Goal: Transaction & Acquisition: Purchase product/service

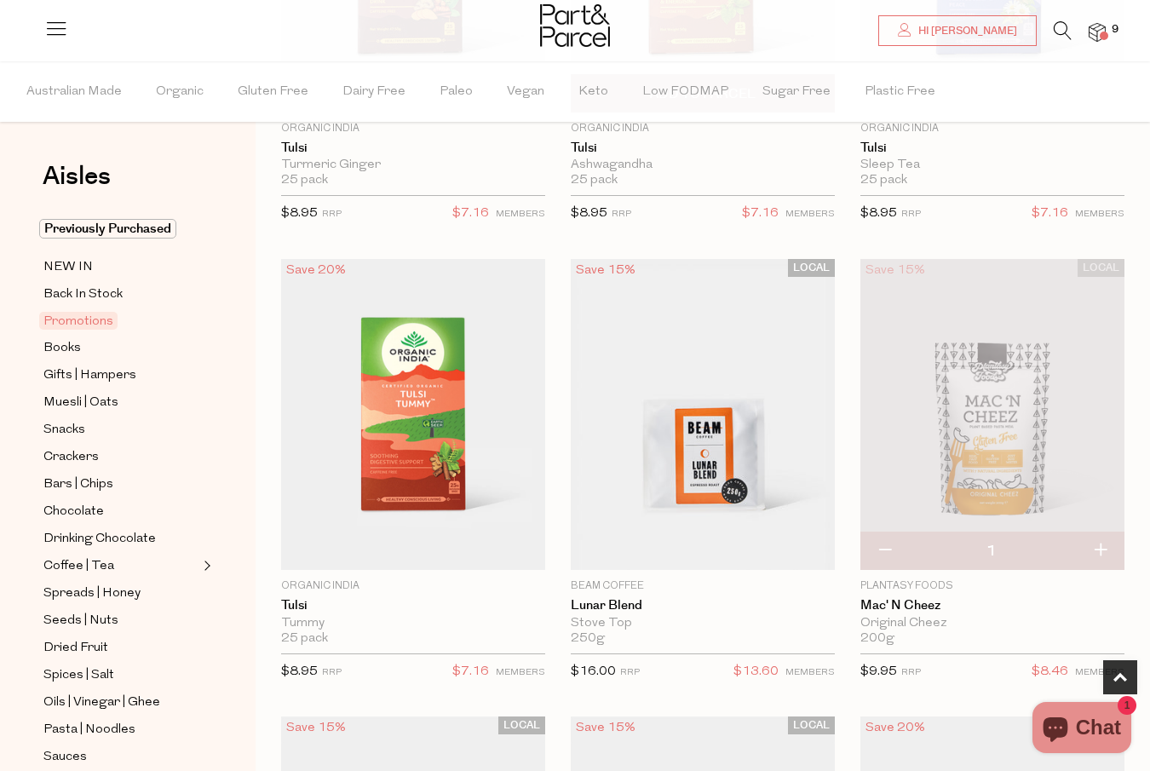
scroll to position [423, 0]
click at [1104, 28] on img at bounding box center [1097, 33] width 17 height 20
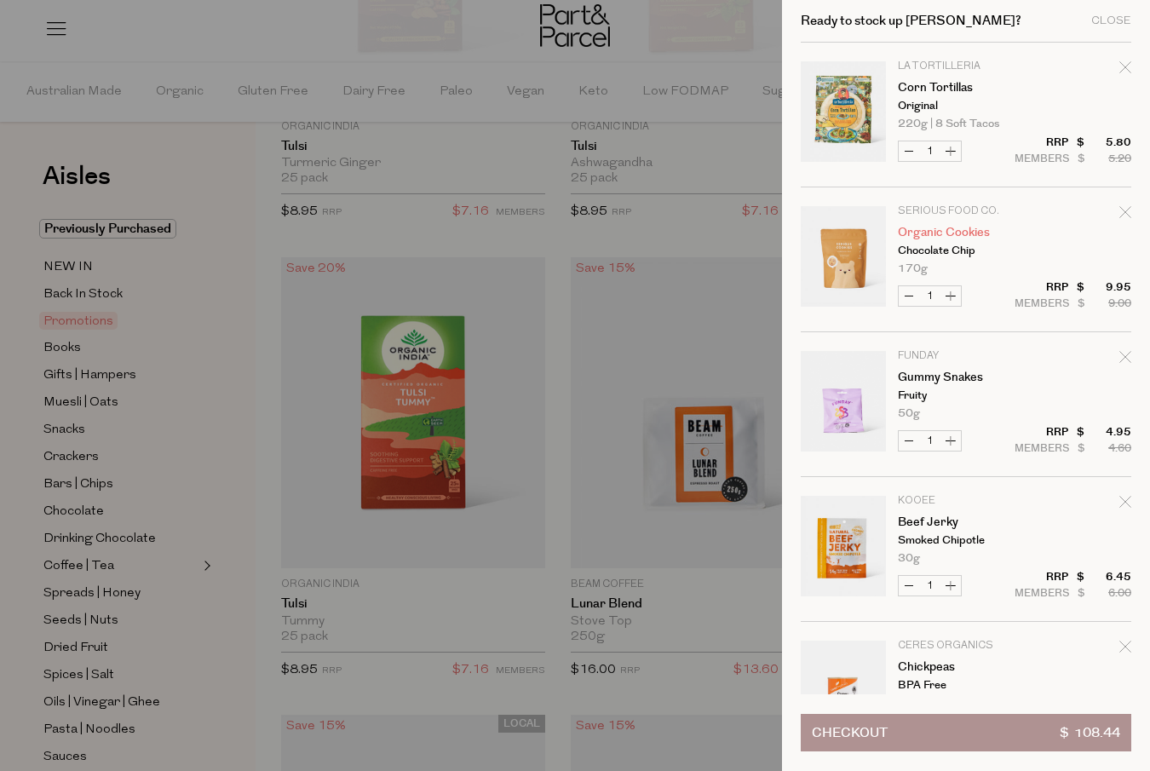
click at [934, 238] on link "Organic Cookies" at bounding box center [964, 233] width 132 height 12
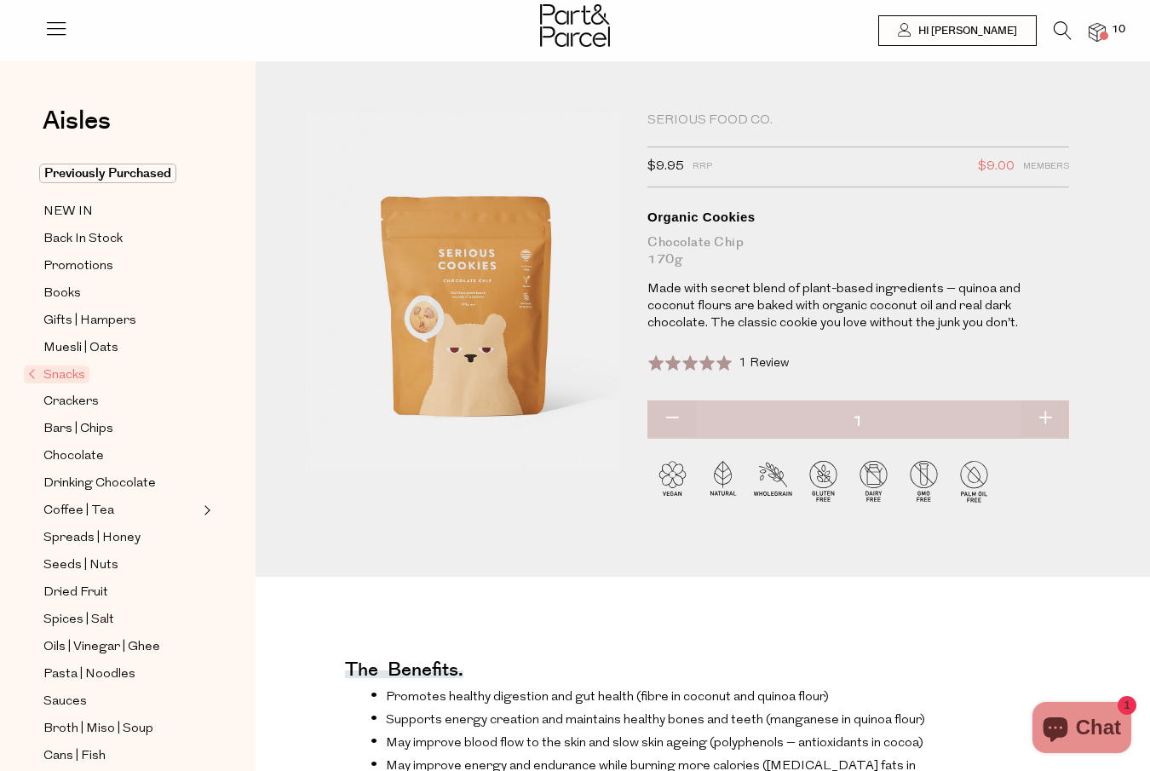
click at [1093, 41] on img at bounding box center [1097, 33] width 17 height 20
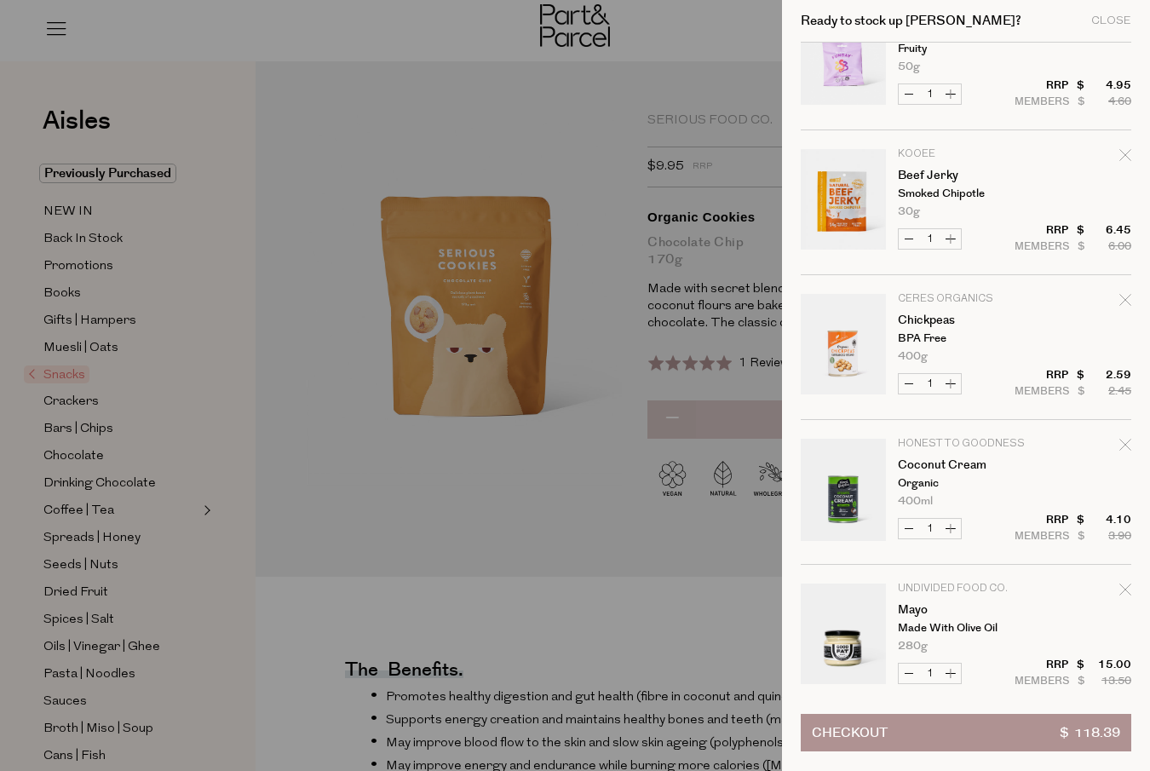
scroll to position [500, 0]
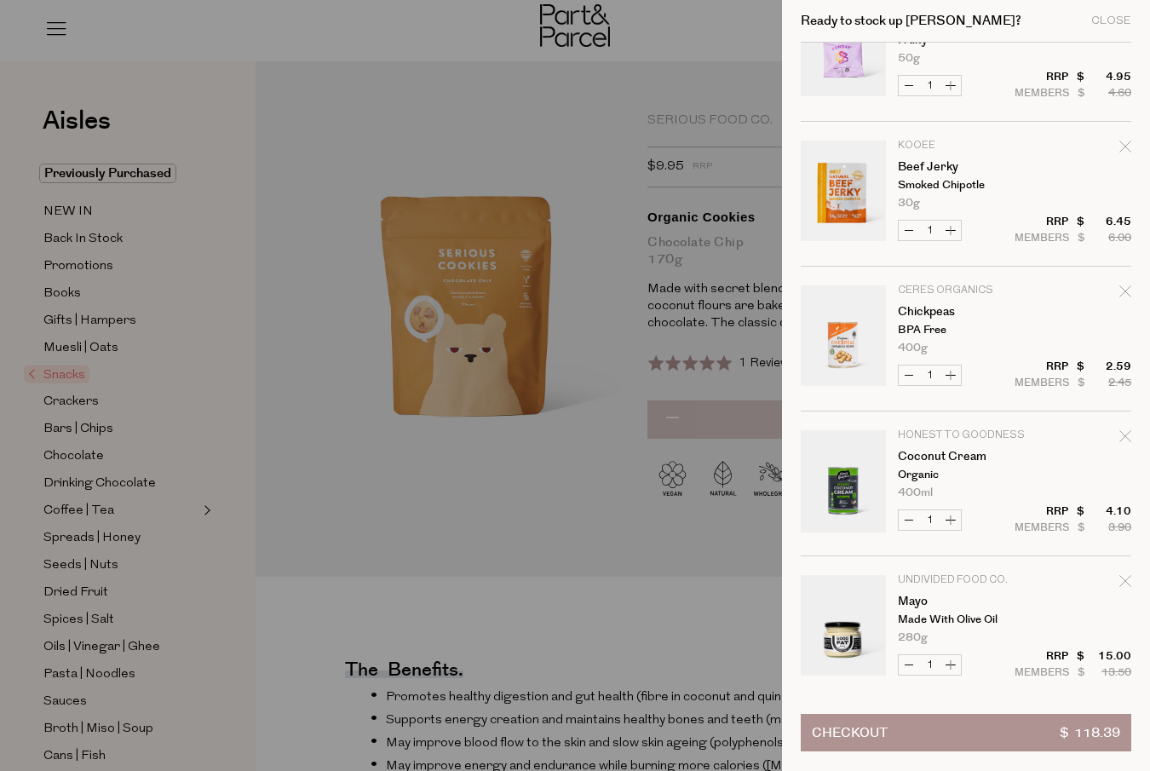
click at [953, 376] on button "Increase Chickpeas" at bounding box center [950, 375] width 20 height 20
type input "2"
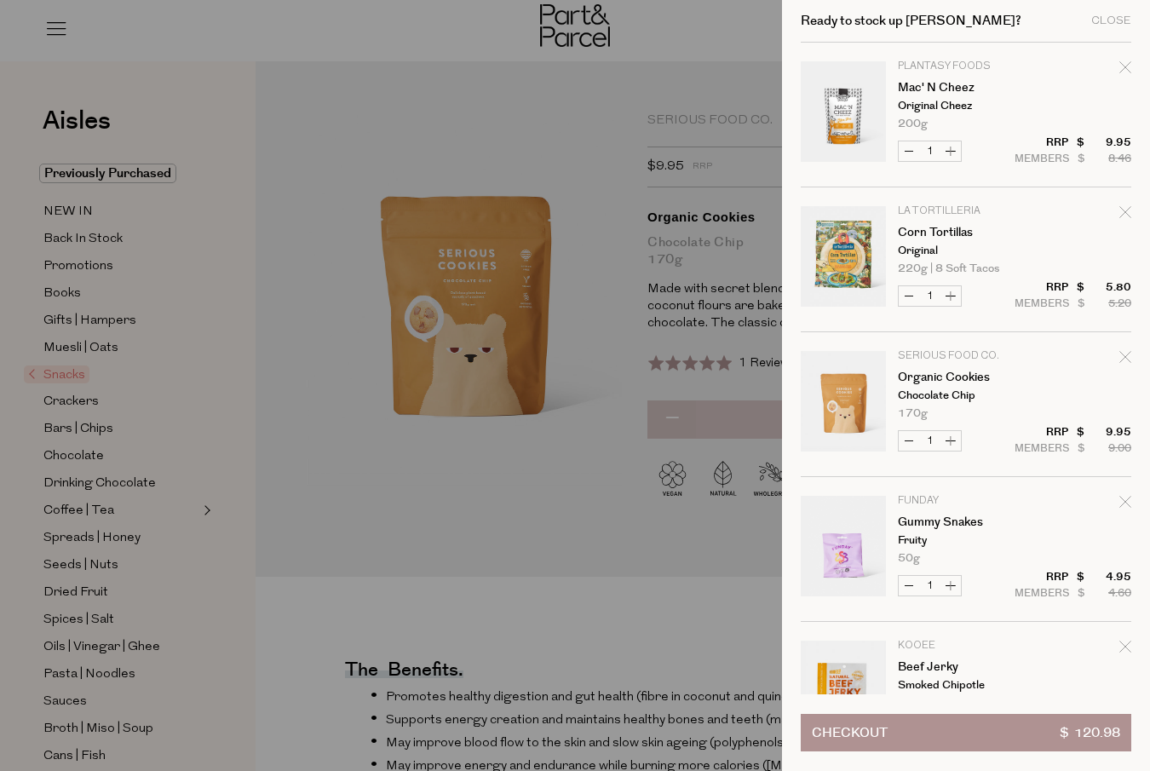
click at [237, 359] on div at bounding box center [575, 385] width 1150 height 771
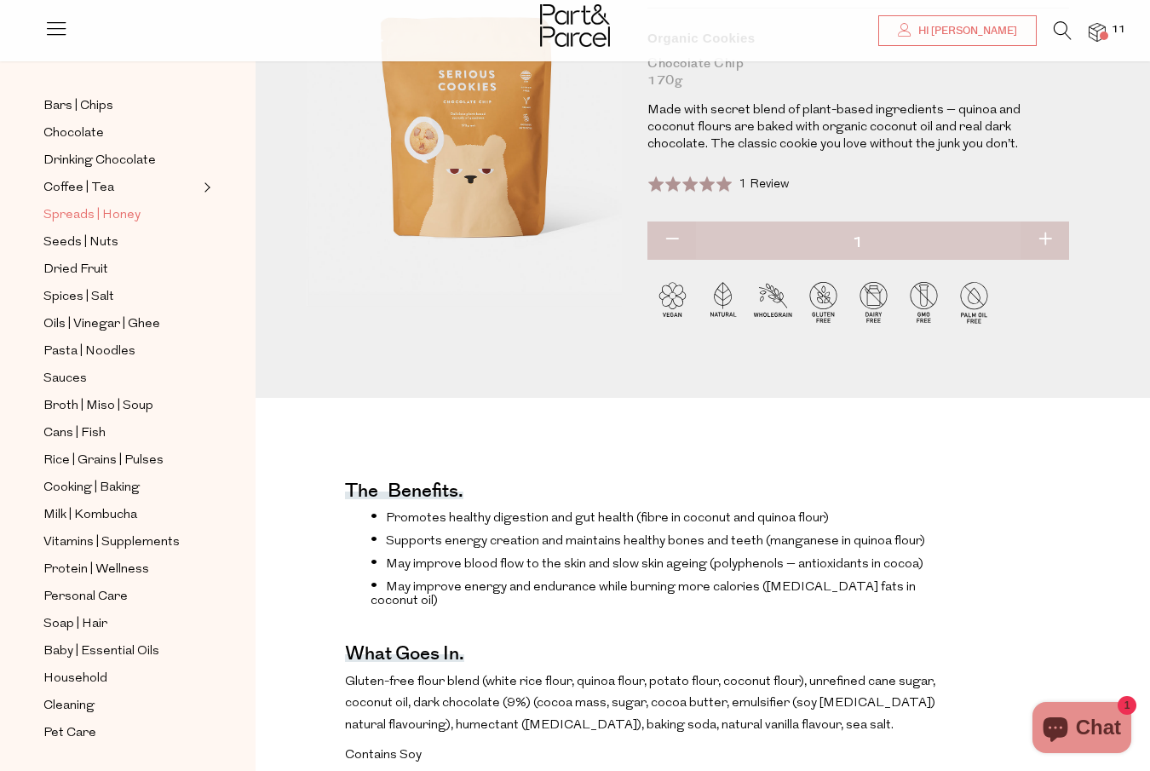
scroll to position [181, 0]
click at [82, 422] on link "Cans | Fish" at bounding box center [120, 432] width 155 height 21
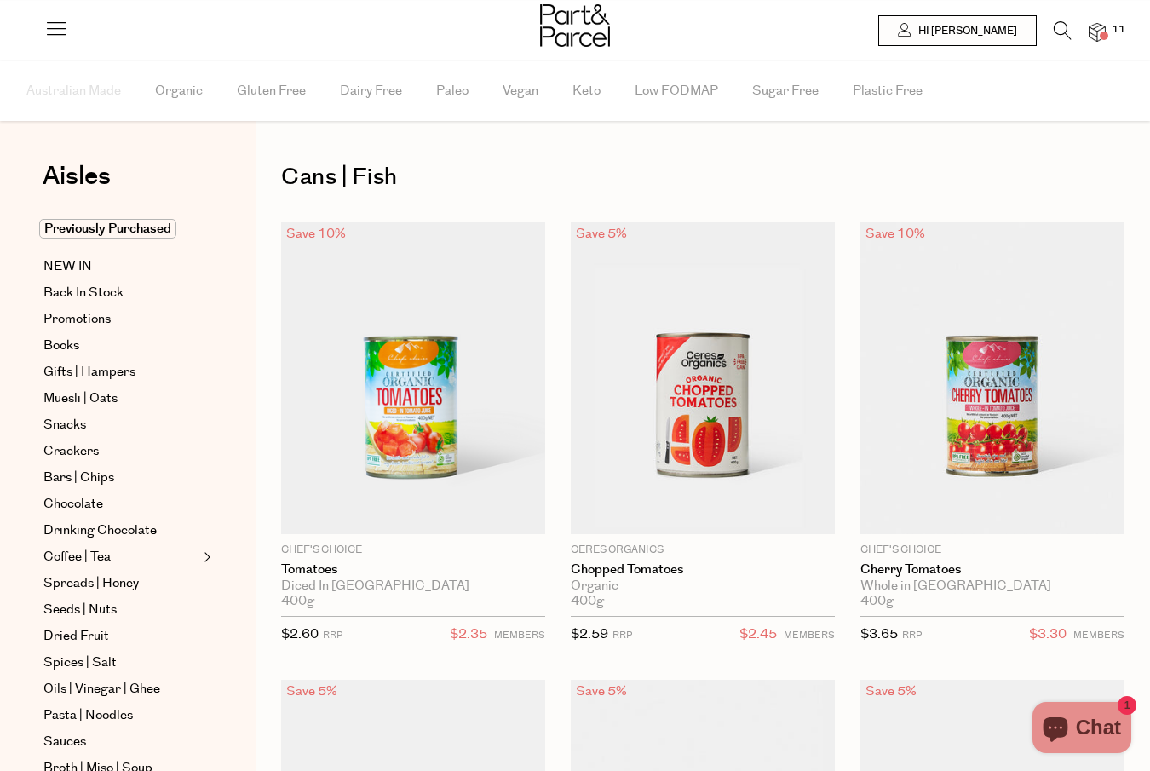
type input "2"
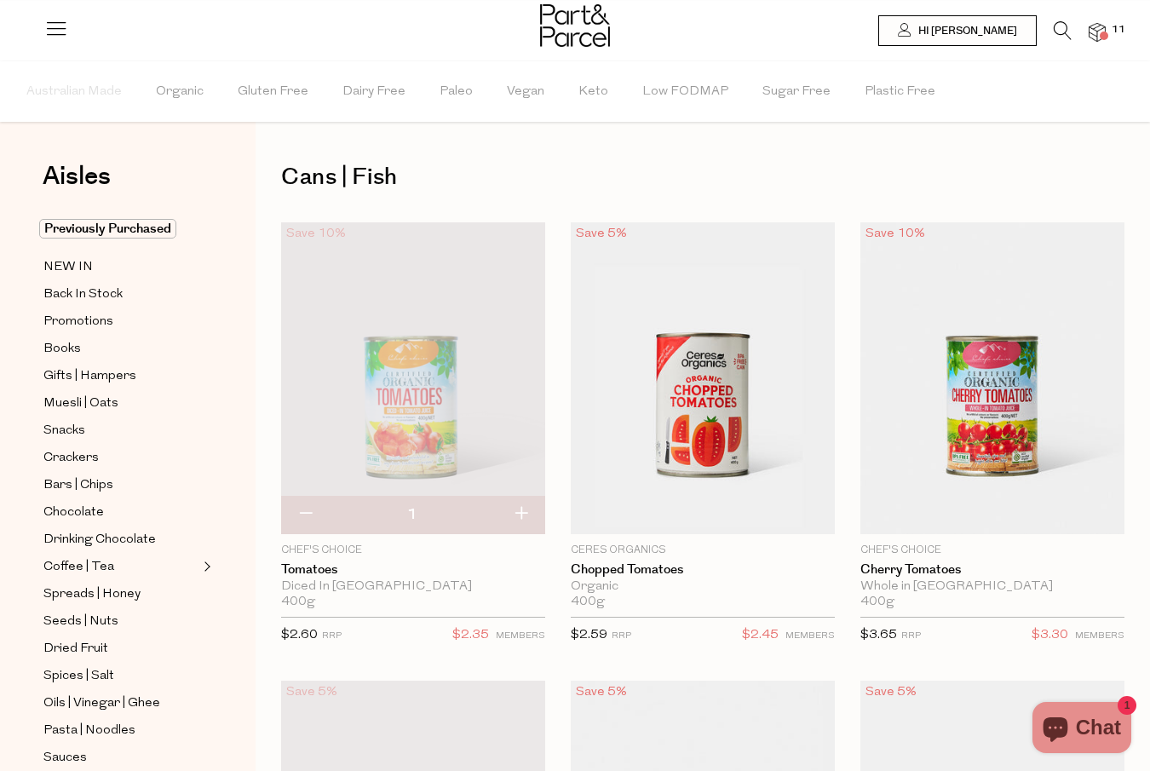
click at [525, 509] on button "button" at bounding box center [521, 514] width 49 height 37
type input "2"
click at [1099, 32] on img at bounding box center [1097, 33] width 17 height 20
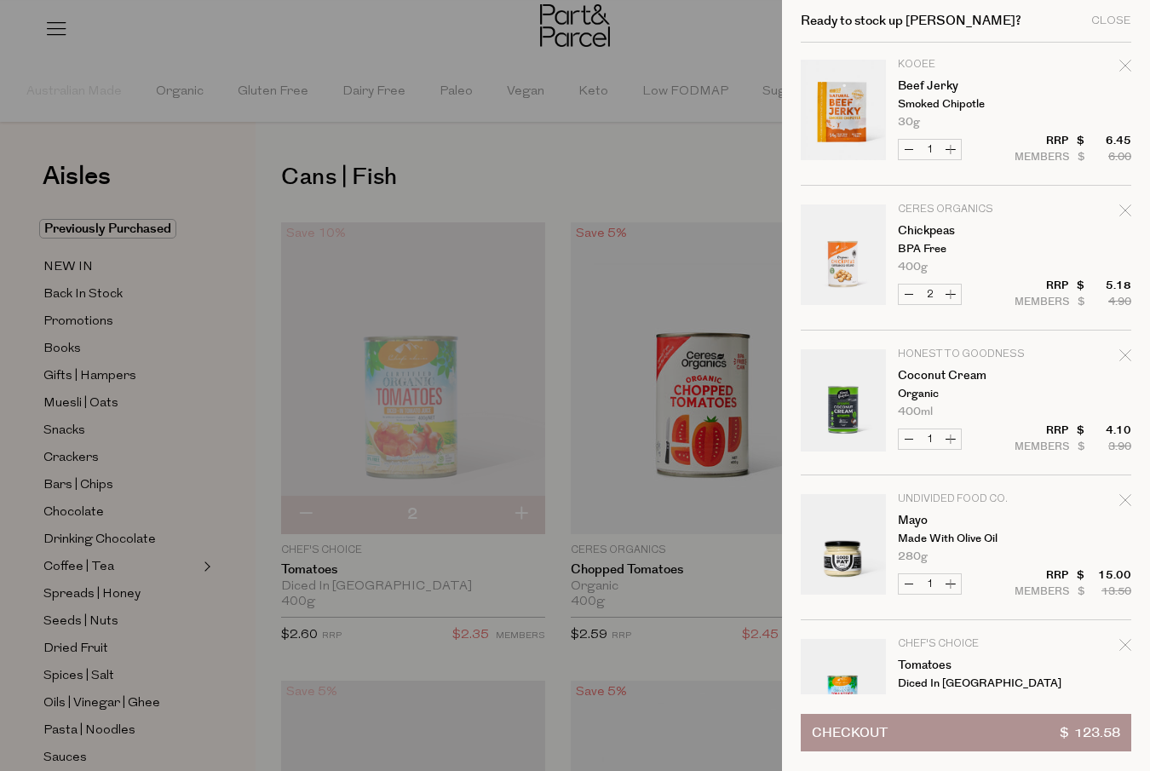
scroll to position [588, 0]
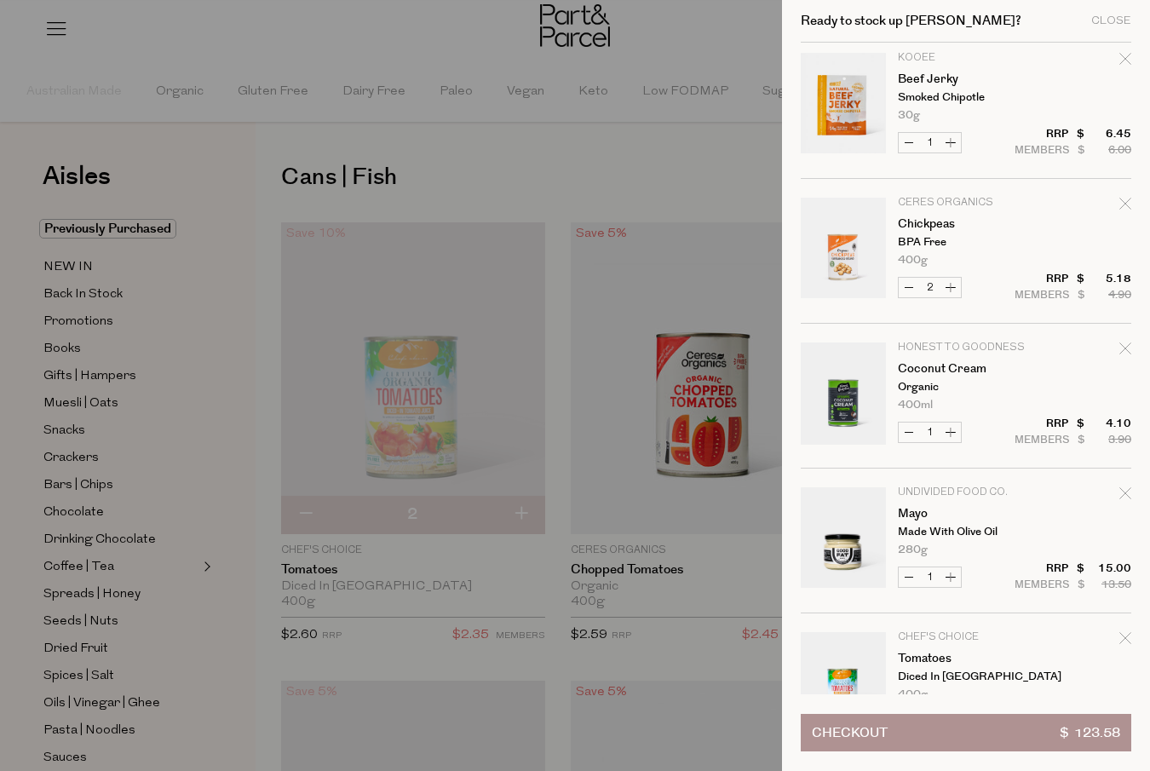
click at [951, 428] on button "Increase Coconut Cream" at bounding box center [950, 432] width 20 height 20
type input "2"
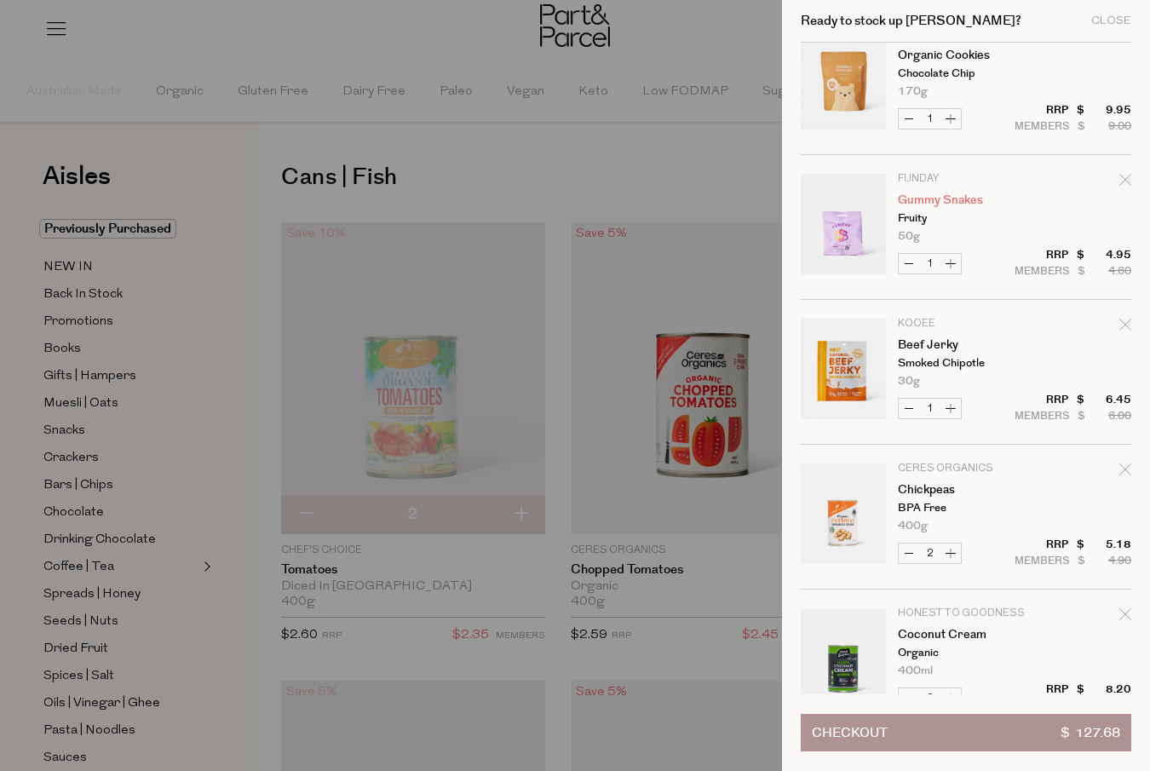
scroll to position [335, 0]
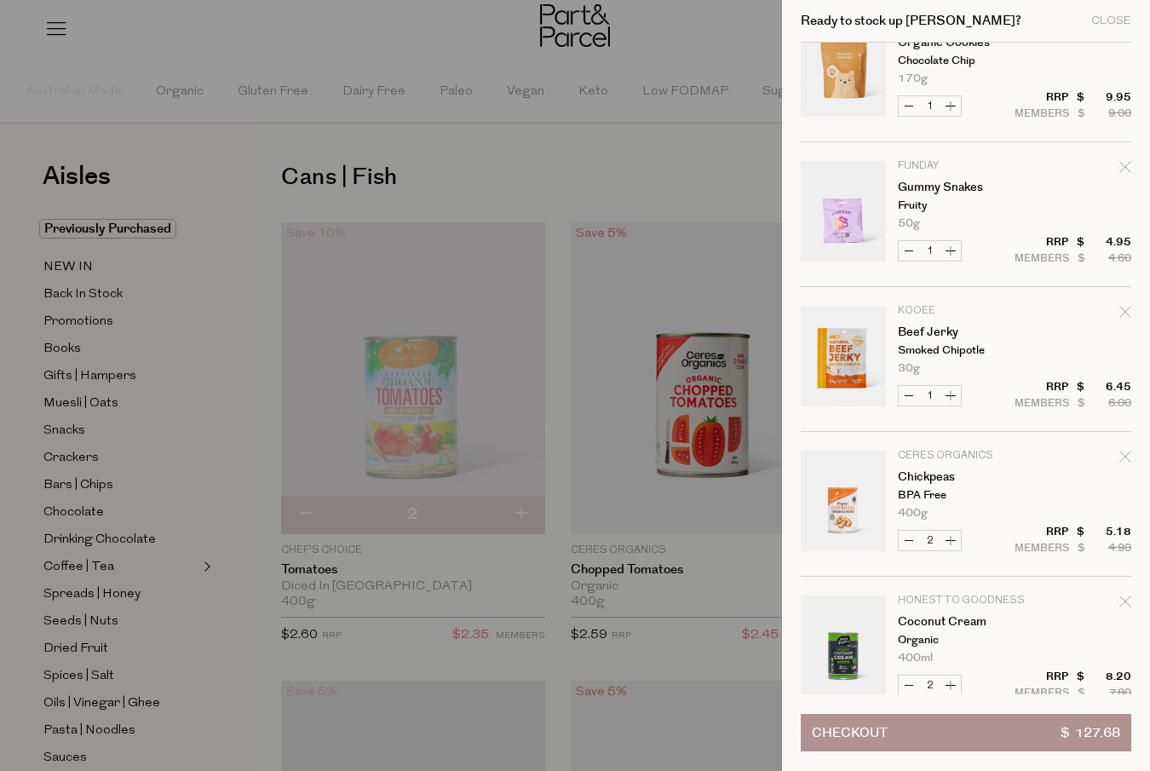
click at [1122, 165] on icon "Remove Gummy Snakes" at bounding box center [1125, 167] width 12 height 12
type input "Add Membership"
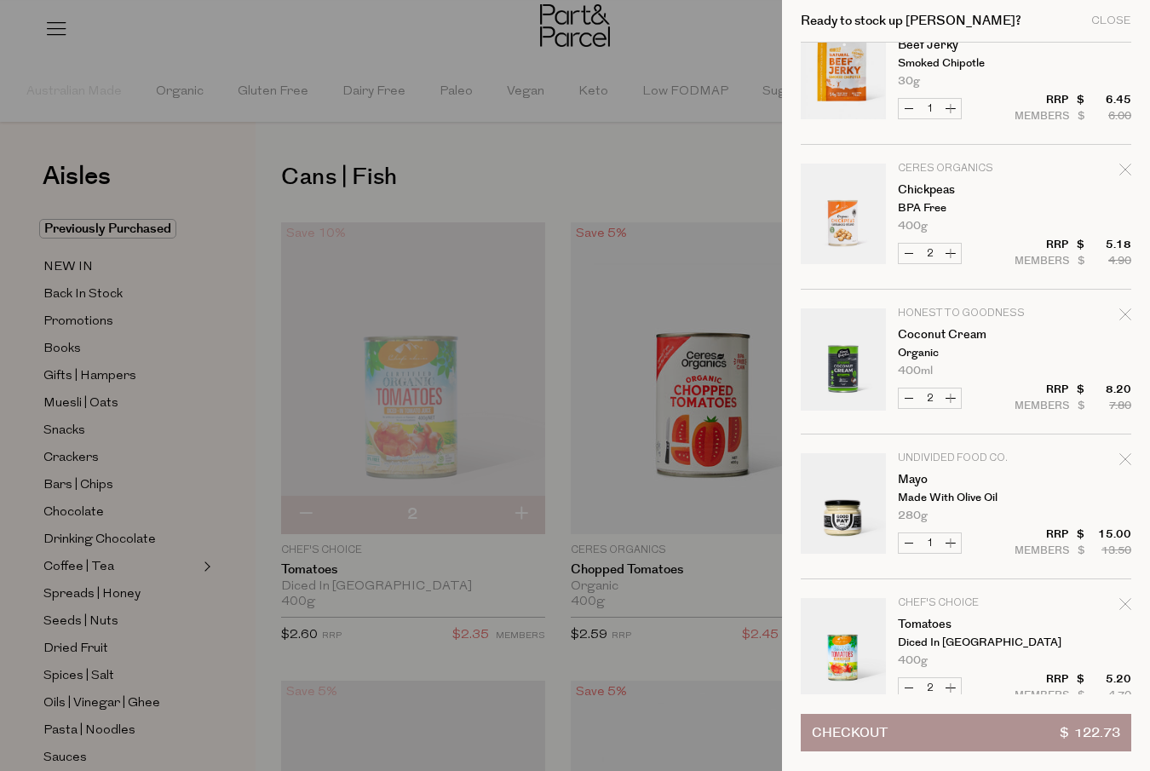
scroll to position [487, 0]
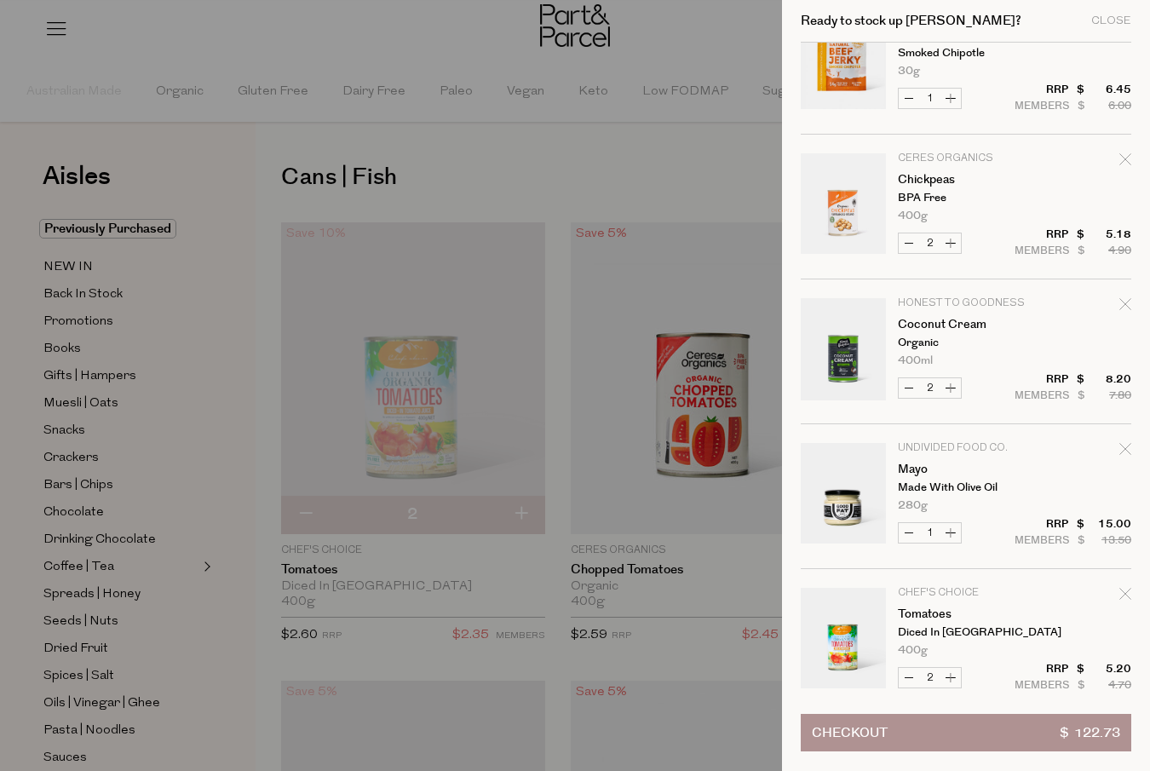
click at [948, 678] on button "Increase Tomatoes" at bounding box center [950, 678] width 20 height 20
type input "3"
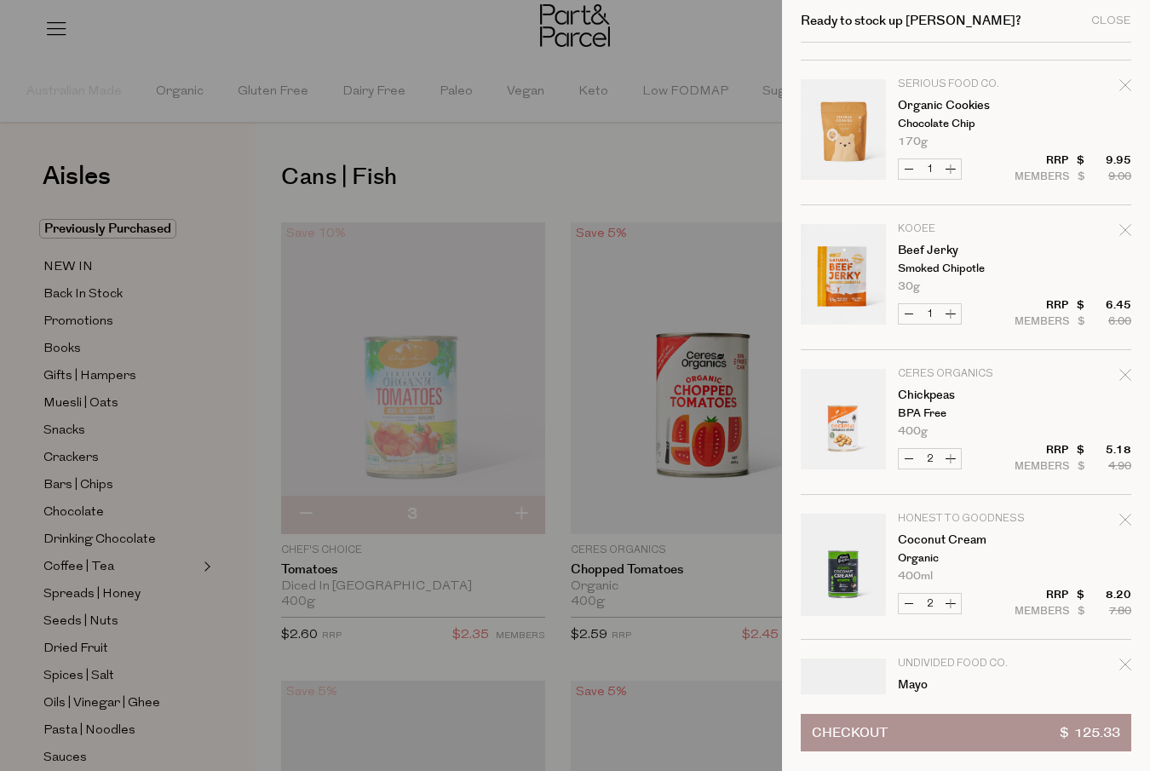
scroll to position [278, 0]
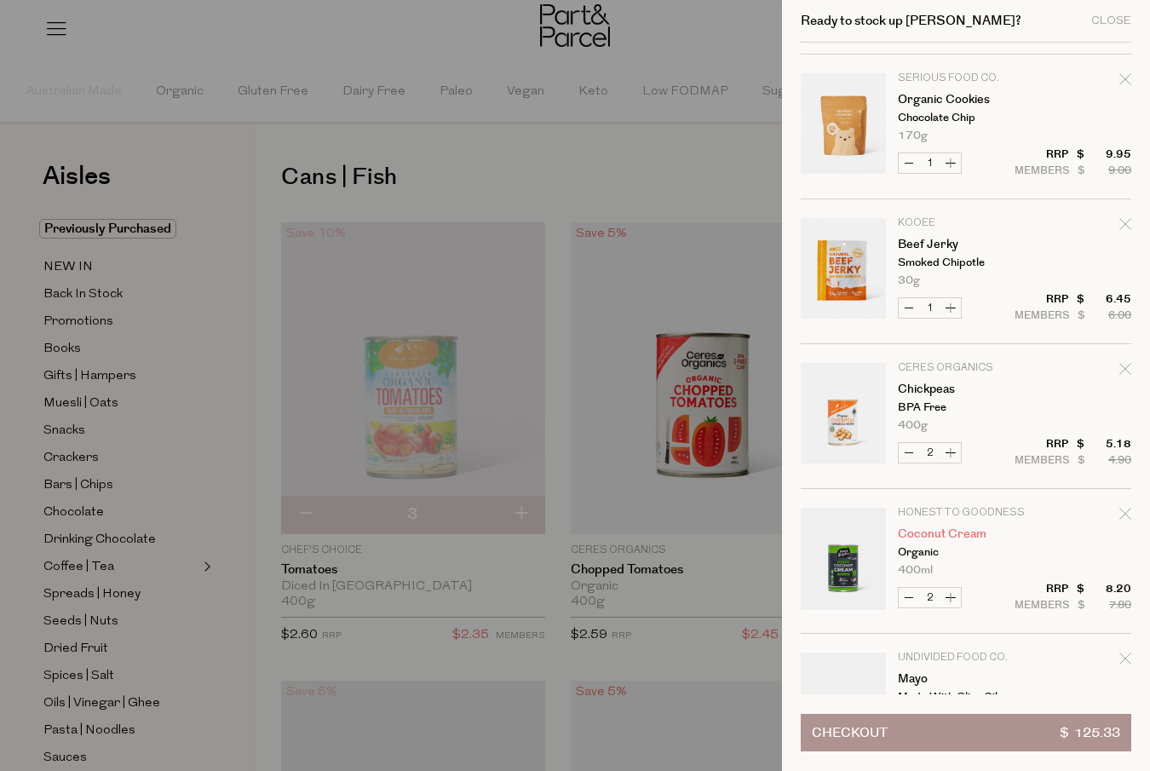
click at [911, 540] on link "Coconut Cream" at bounding box center [964, 534] width 132 height 12
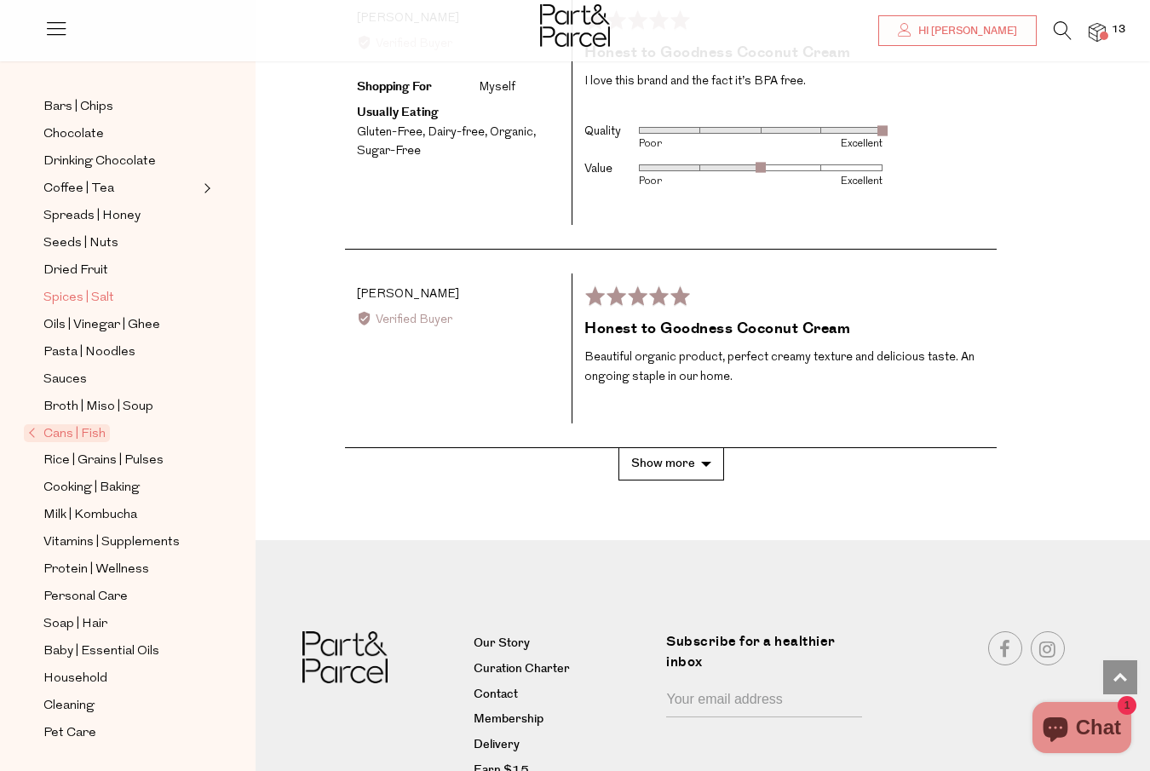
scroll to position [3417, 0]
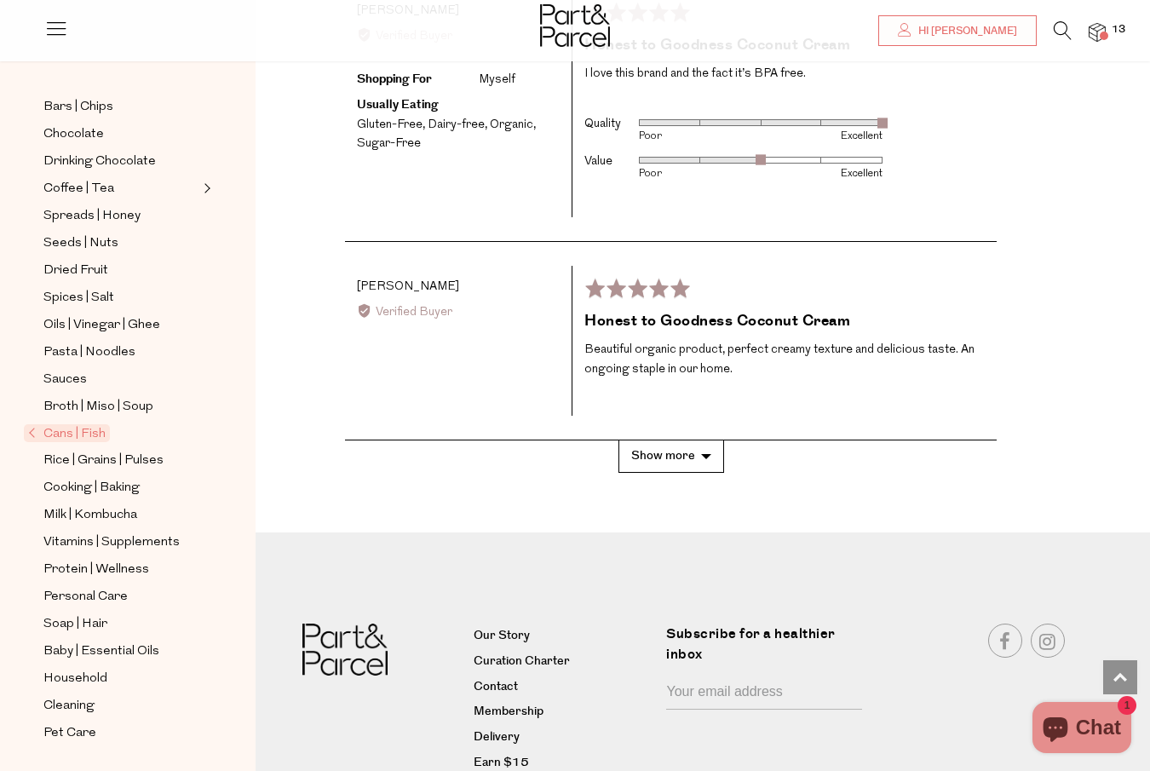
click at [55, 431] on span "Cans | Fish" at bounding box center [67, 433] width 86 height 18
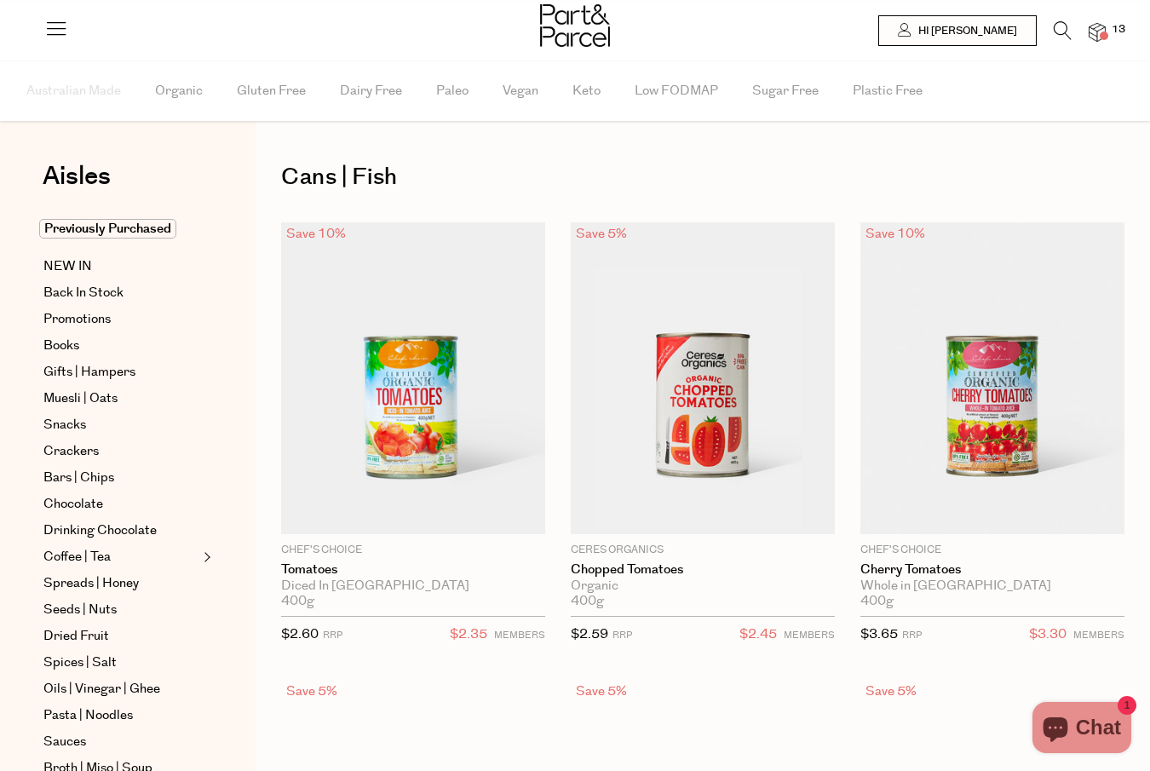
type input "3"
type input "2"
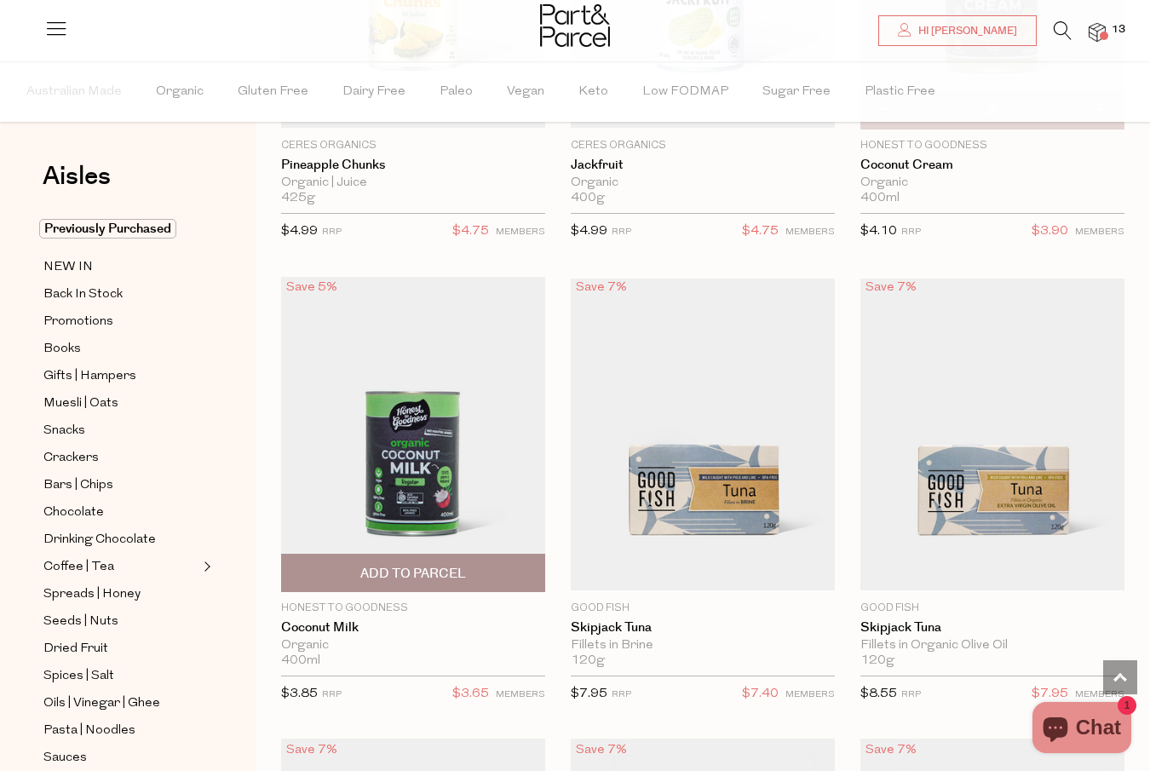
scroll to position [2244, 0]
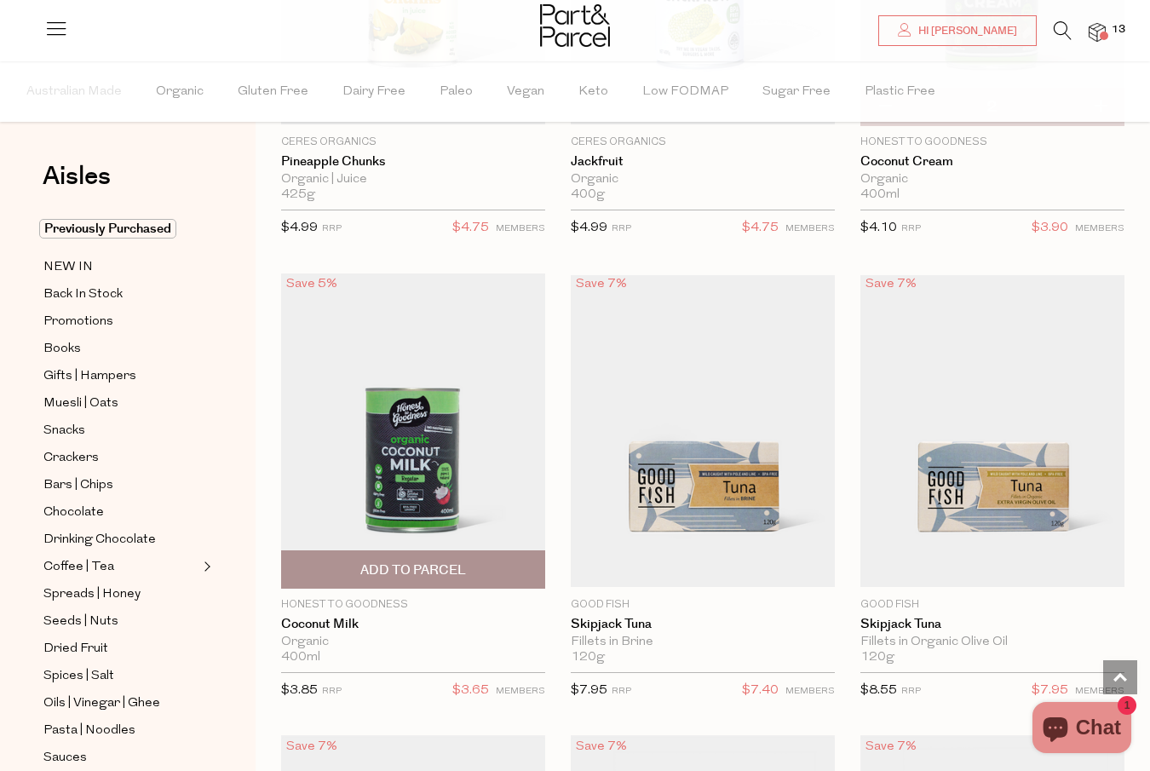
click at [401, 572] on span "Add To Parcel" at bounding box center [413, 570] width 106 height 18
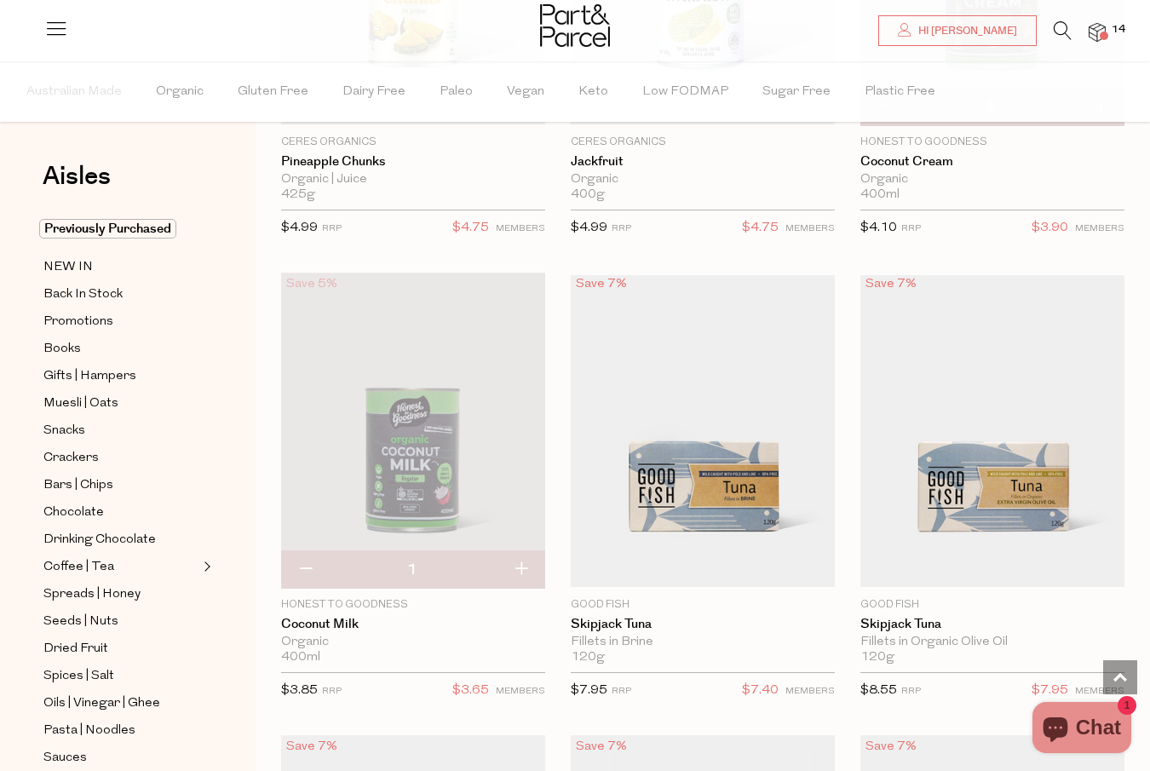
click at [520, 561] on button "button" at bounding box center [521, 569] width 49 height 37
type input "2"
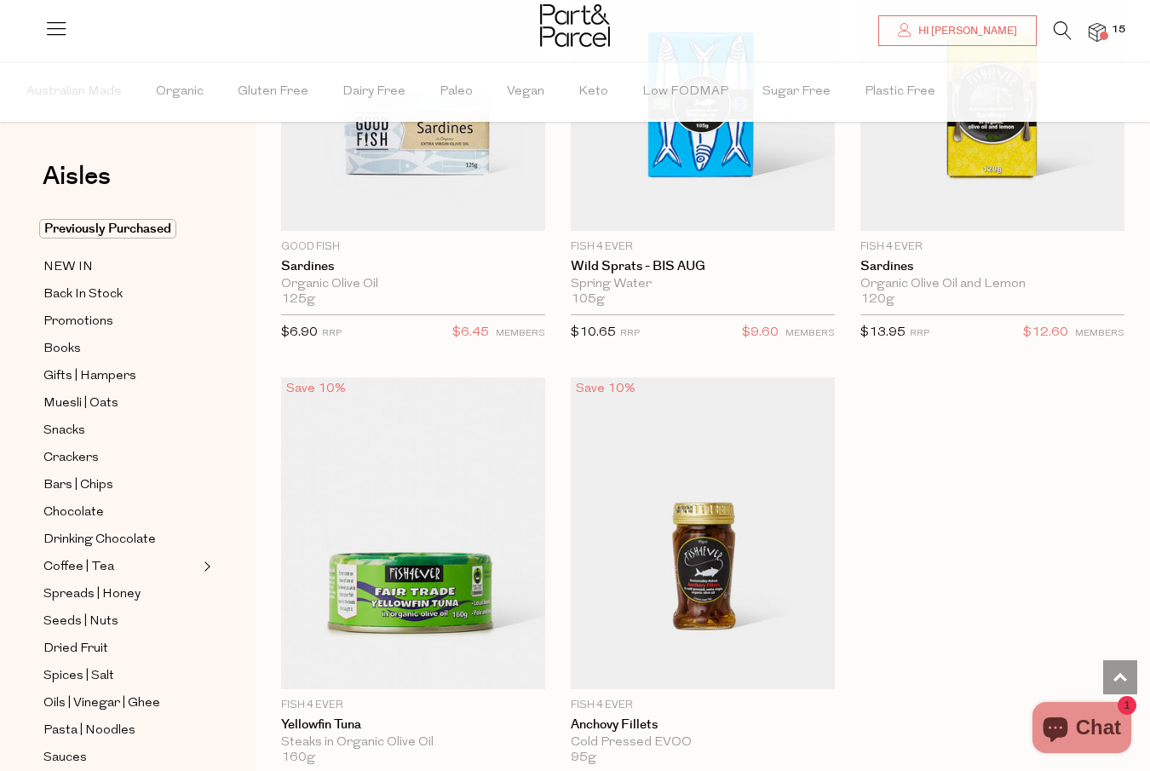
scroll to position [3518, 0]
click at [1121, 26] on span "15" at bounding box center [1118, 29] width 22 height 15
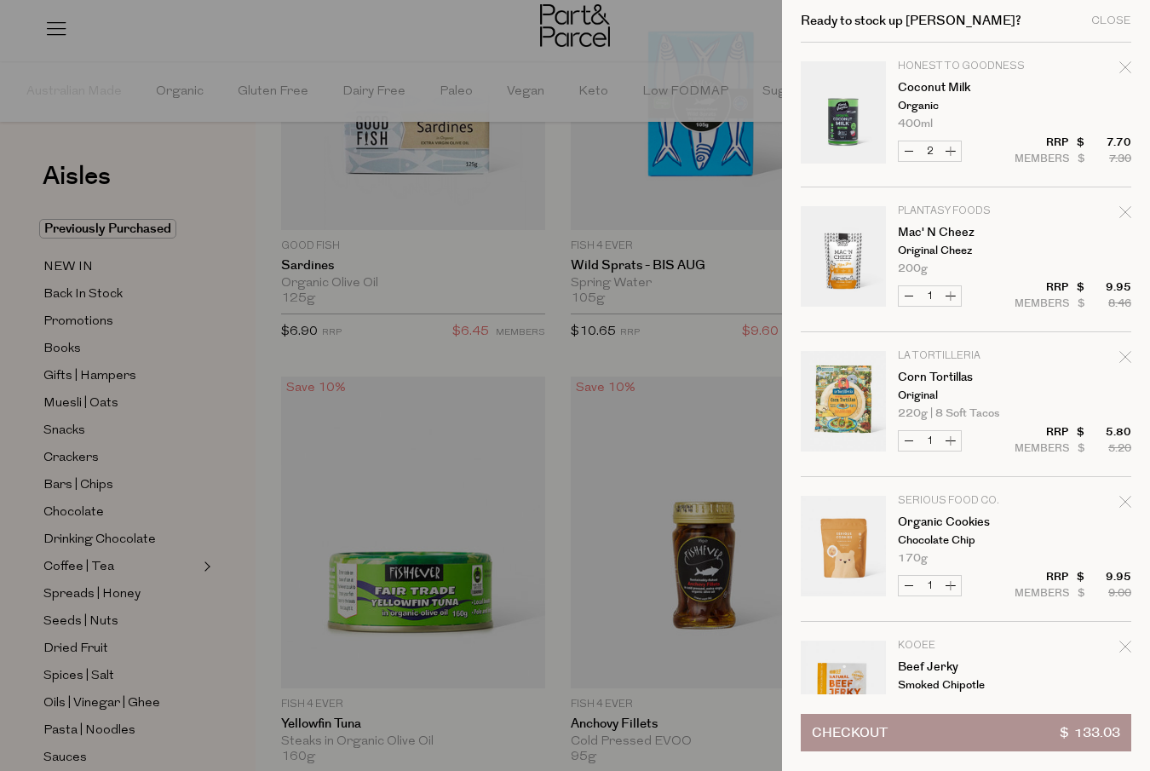
click at [899, 728] on button "Checkout $ 133.03" at bounding box center [966, 732] width 330 height 37
